Goal: Task Accomplishment & Management: Manage account settings

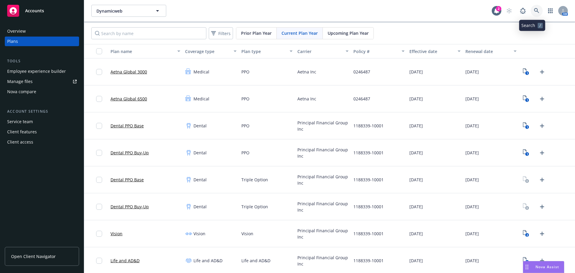
click at [534, 10] on icon at bounding box center [536, 10] width 5 height 5
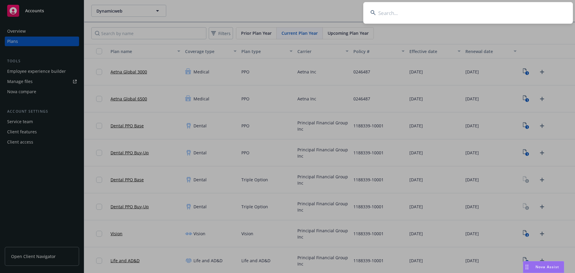
click at [448, 20] on input at bounding box center [468, 13] width 210 height 22
paste input "Asian Community Center of [GEOGRAPHIC_DATA]"
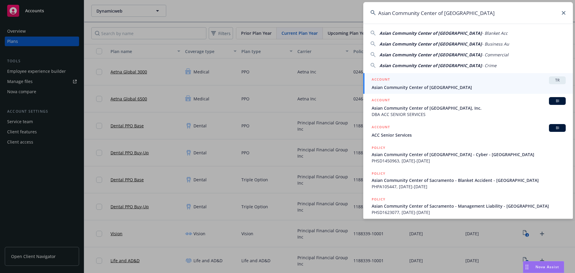
type input "Asian Community Center of [GEOGRAPHIC_DATA]"
click at [401, 87] on span "Asian Community Center of [GEOGRAPHIC_DATA]" at bounding box center [469, 87] width 194 height 6
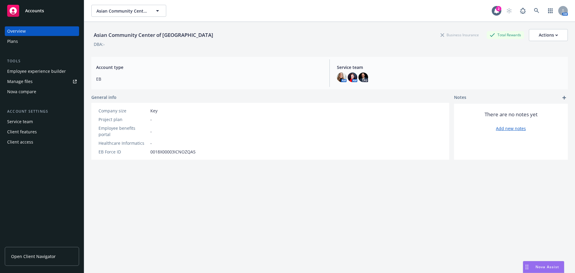
click at [21, 43] on div "Plans" at bounding box center [41, 42] width 69 height 10
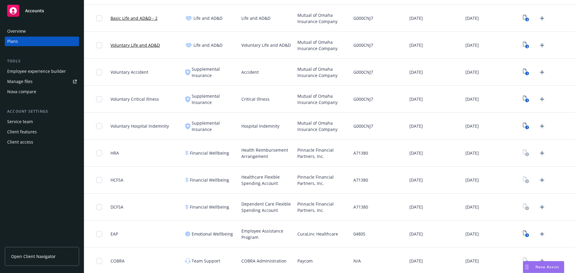
scroll to position [217, 0]
click at [538, 155] on icon "Upload Plan Documents" at bounding box center [541, 151] width 7 height 7
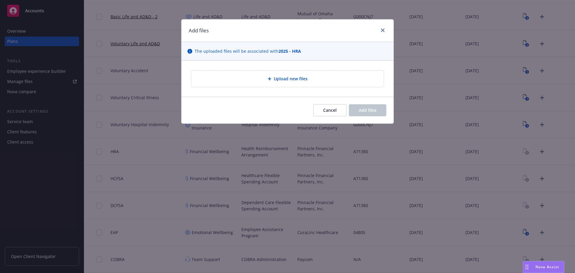
click at [290, 81] on span "Upload new files" at bounding box center [291, 78] width 34 height 6
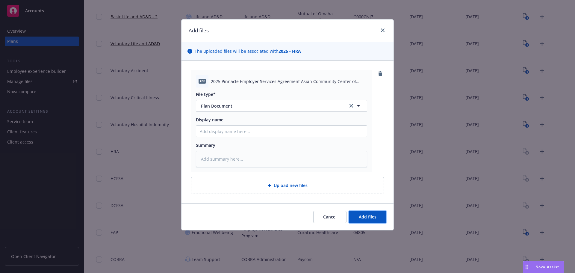
click at [382, 221] on button "Add files" at bounding box center [367, 217] width 37 height 12
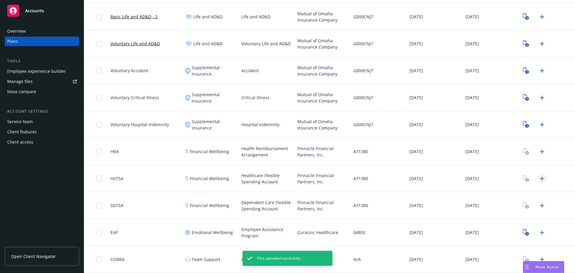
click at [540, 178] on icon "Upload Plan Documents" at bounding box center [542, 178] width 4 height 4
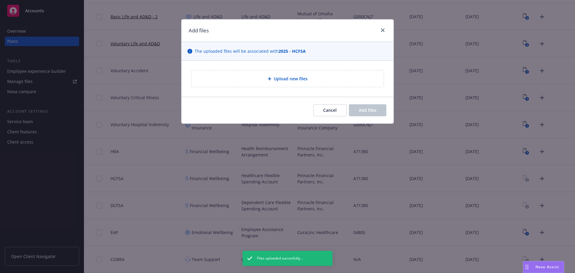
click at [264, 85] on div "Upload new files" at bounding box center [287, 78] width 192 height 16
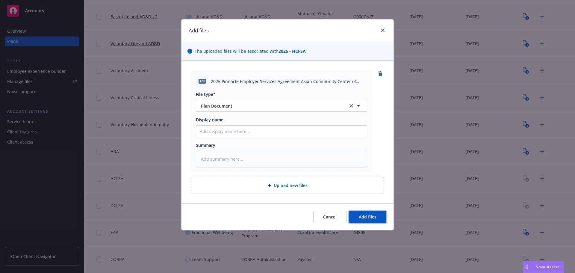
click at [381, 221] on button "Add files" at bounding box center [367, 217] width 37 height 12
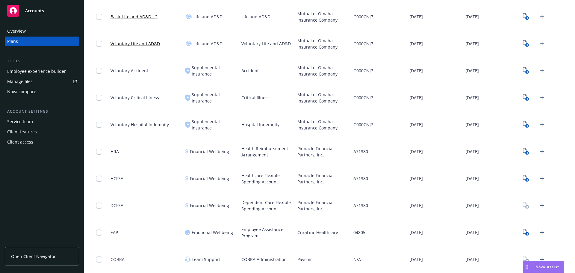
click at [536, 213] on div at bounding box center [547, 205] width 56 height 27
click at [538, 209] on icon "Upload Plan Documents" at bounding box center [541, 205] width 7 height 7
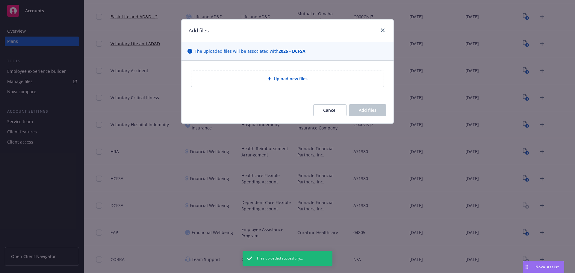
click at [282, 77] on span "Upload new files" at bounding box center [291, 78] width 34 height 6
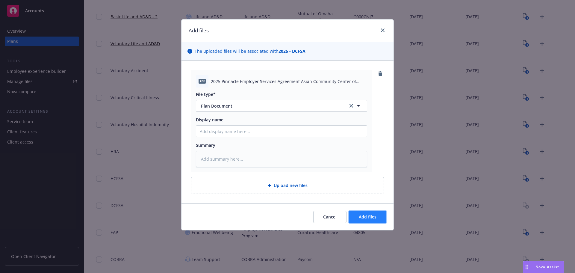
click at [369, 219] on span "Add files" at bounding box center [368, 217] width 18 height 6
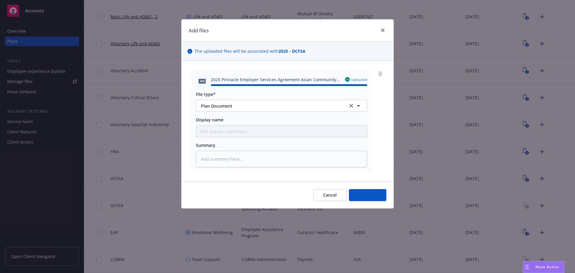
type textarea "x"
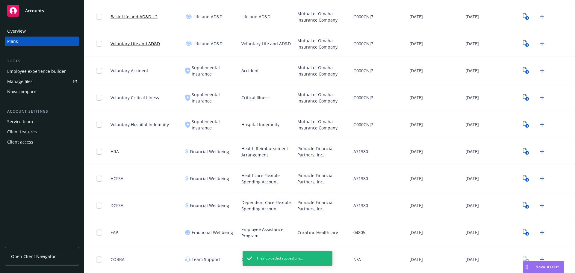
click at [99, 155] on div at bounding box center [101, 151] width 10 height 19
click at [99, 181] on input "checkbox" at bounding box center [99, 178] width 6 height 6
click at [101, 150] on input "checkbox" at bounding box center [99, 152] width 6 height 6
click at [100, 205] on input "checkbox" at bounding box center [99, 205] width 6 height 6
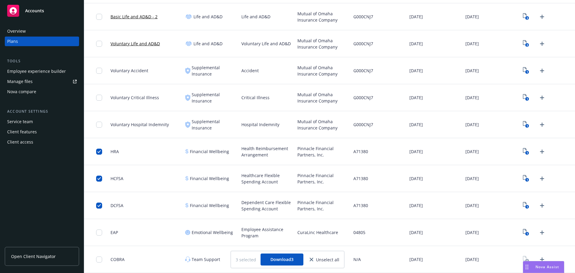
click at [301, 202] on span "Pinnacle Financial Partners, Inc." at bounding box center [322, 205] width 51 height 13
copy span "Pinnacle"
